Goal: Navigation & Orientation: Find specific page/section

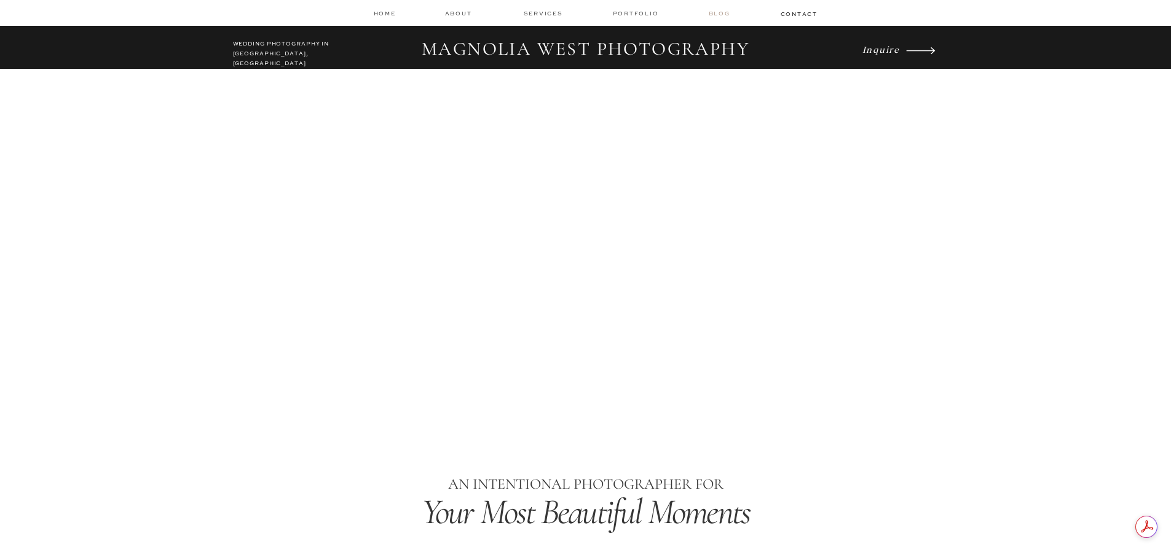
click at [717, 13] on nav "Blog" at bounding box center [721, 13] width 25 height 9
